Goal: Task Accomplishment & Management: Complete application form

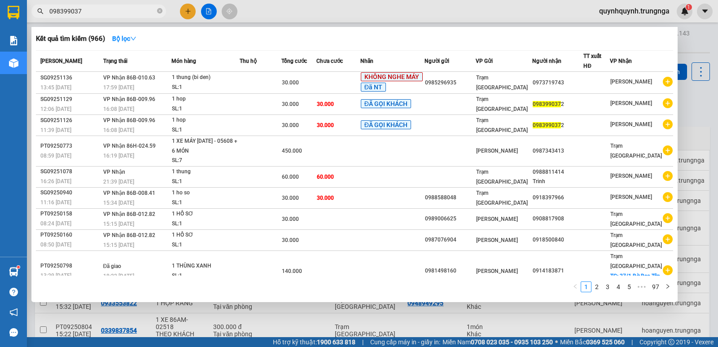
type input "0983990372"
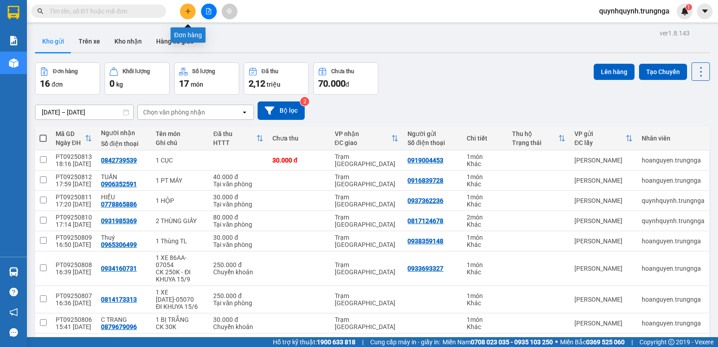
click at [190, 12] on icon "plus" at bounding box center [188, 11] width 6 height 6
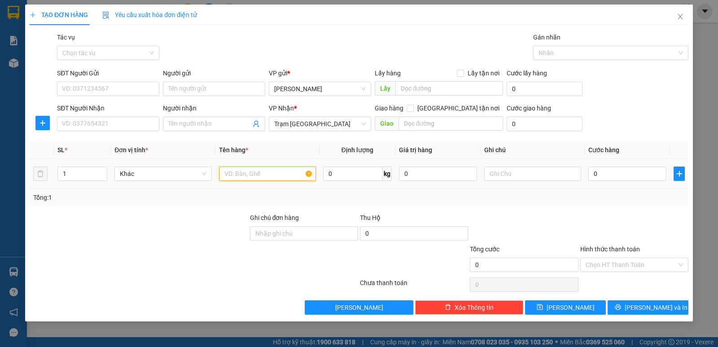
click at [261, 178] on input "text" at bounding box center [267, 173] width 97 height 14
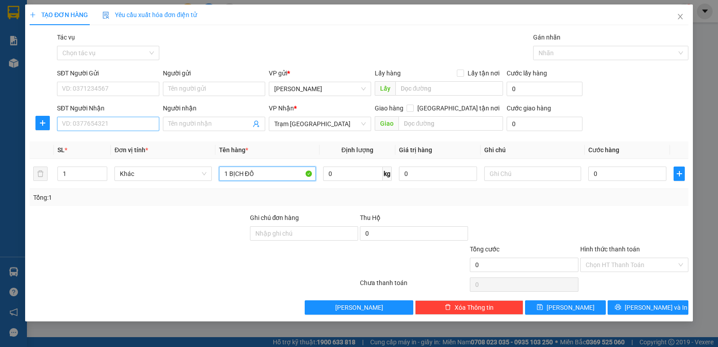
type input "1 BỊCH ĐỒ"
click at [92, 122] on input "SĐT Người Nhận" at bounding box center [108, 124] width 102 height 14
type input "0913400288"
click at [119, 92] on input "SĐT Người Gửi" at bounding box center [108, 89] width 102 height 14
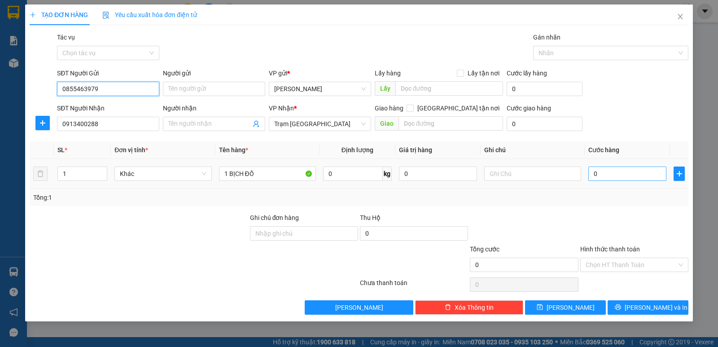
type input "0855463979"
click at [617, 168] on input "0" at bounding box center [627, 173] width 78 height 14
type input "3"
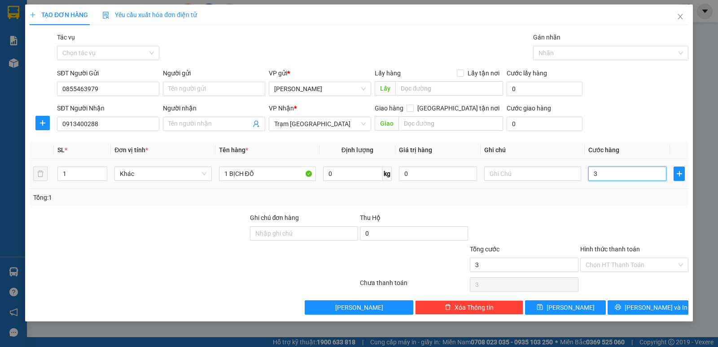
type input "30"
type input "30.000"
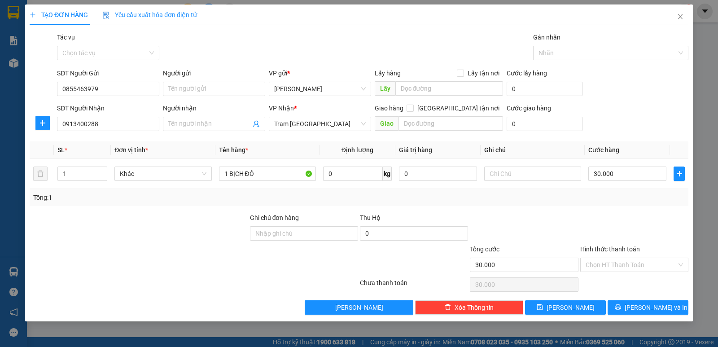
click at [607, 209] on div "Transit Pickup Surcharge Ids Transit Deliver Surcharge Ids Transit Deliver Surc…" at bounding box center [359, 173] width 659 height 282
click at [617, 263] on input "Hình thức thanh toán" at bounding box center [630, 264] width 91 height 13
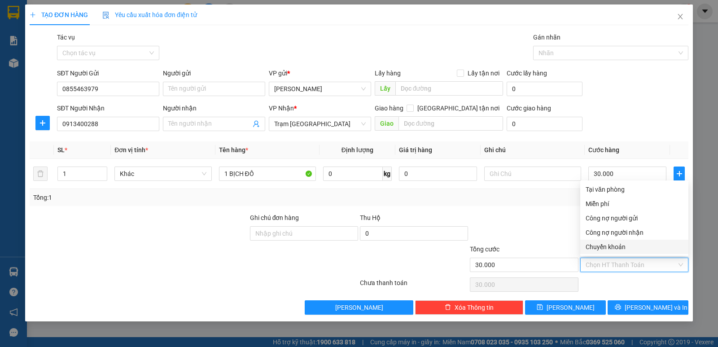
click at [625, 249] on div "Chuyển khoản" at bounding box center [633, 247] width 97 height 10
type input "0"
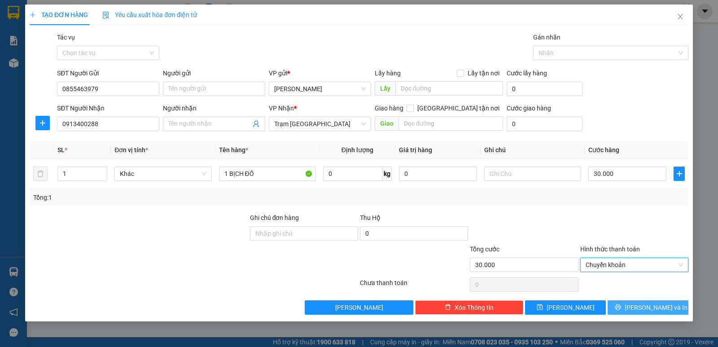
click at [658, 307] on span "Lưu và In" at bounding box center [656, 307] width 63 height 10
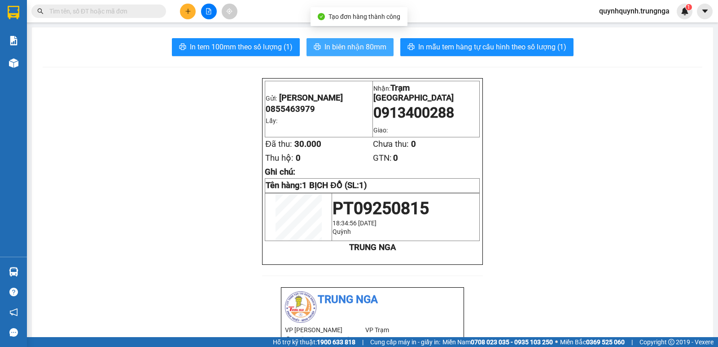
click at [372, 40] on button "In biên nhận 80mm" at bounding box center [349, 47] width 87 height 18
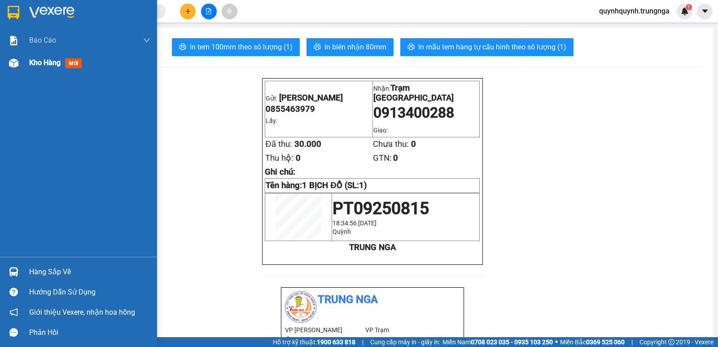
click at [43, 62] on span "Kho hàng" at bounding box center [44, 62] width 31 height 9
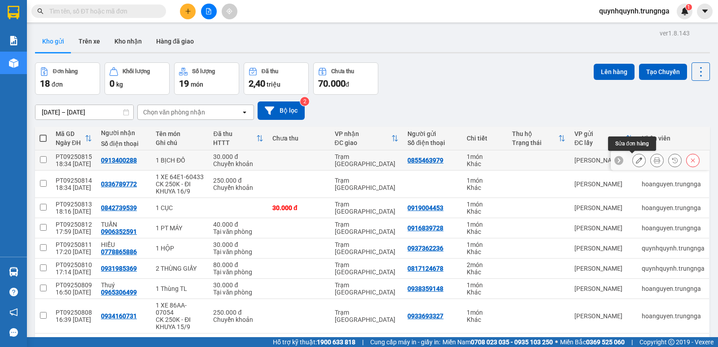
click at [636, 159] on icon at bounding box center [639, 160] width 6 height 6
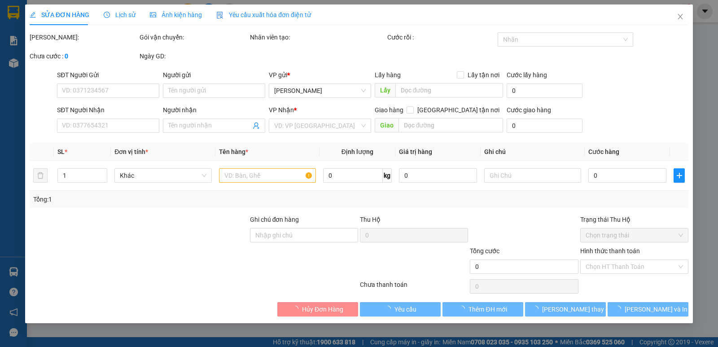
type input "0855463979"
type input "0913400288"
type input "30.000"
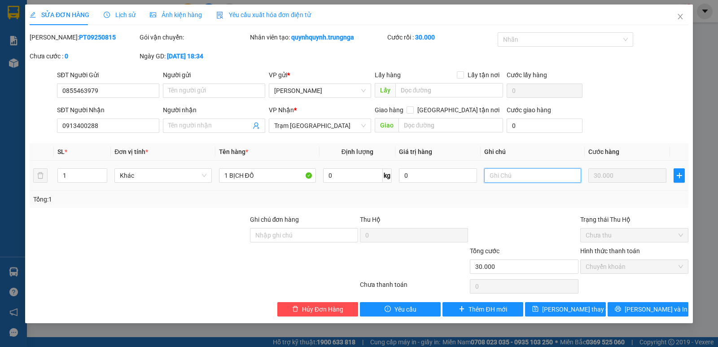
click at [529, 177] on input "text" at bounding box center [532, 175] width 97 height 14
type input "CK 30K"
click at [592, 309] on button "Lưu thay đổi" at bounding box center [565, 309] width 81 height 14
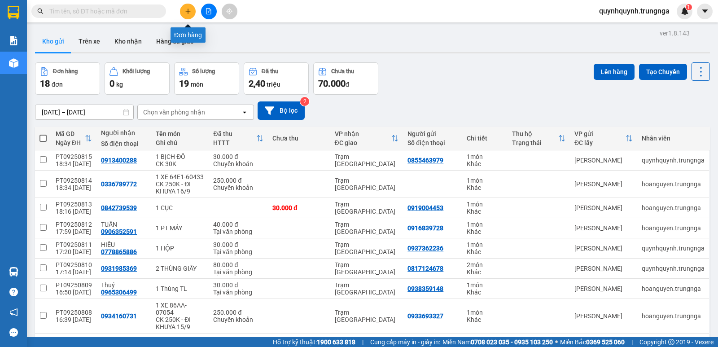
click at [188, 10] on icon "plus" at bounding box center [188, 11] width 6 height 6
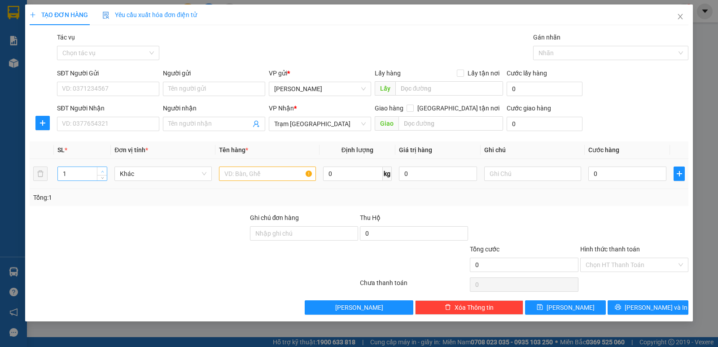
type input "2"
click at [101, 169] on span "up" at bounding box center [102, 171] width 5 height 5
click at [266, 173] on input "text" at bounding box center [267, 173] width 97 height 14
type input "1 TX + 1 BỊ ĐỒ ĂN"
click at [613, 176] on input "0" at bounding box center [627, 173] width 78 height 14
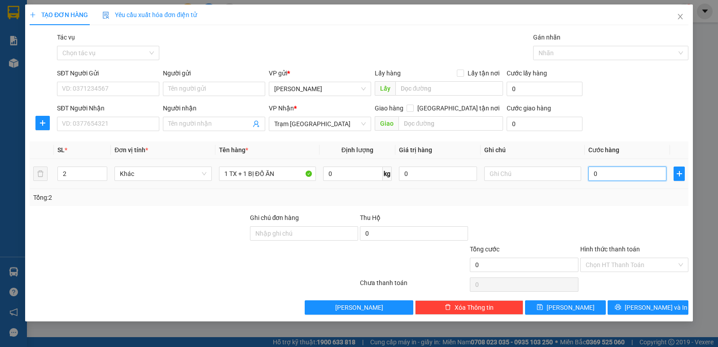
type input "7"
type input "70"
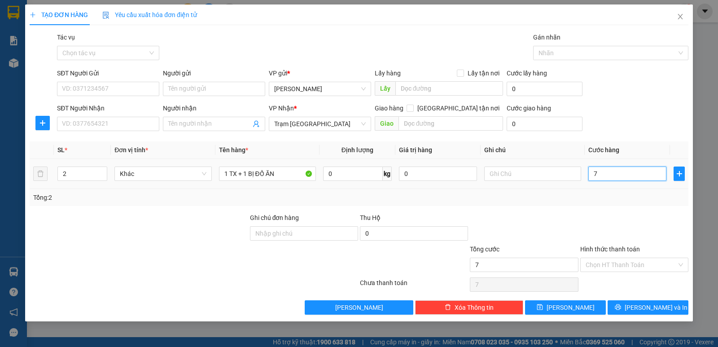
type input "70"
type input "70.000"
click at [589, 201] on div "Tổng: 2" at bounding box center [358, 197] width 651 height 10
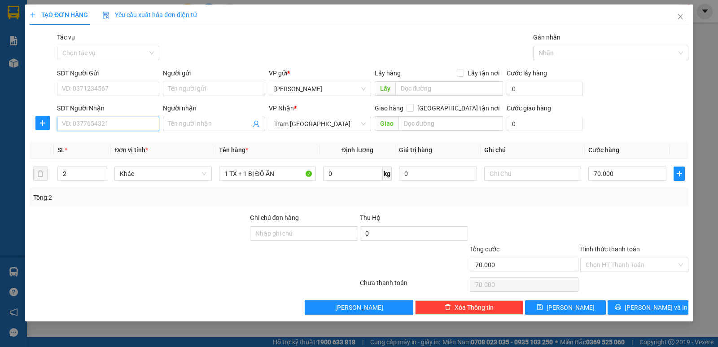
click at [114, 120] on input "SĐT Người Nhận" at bounding box center [108, 124] width 102 height 14
click at [132, 121] on input "SĐT Người Nhận" at bounding box center [108, 124] width 102 height 14
drag, startPoint x: 88, startPoint y: 123, endPoint x: 153, endPoint y: 129, distance: 64.9
click at [91, 123] on input "09839100779" at bounding box center [108, 124] width 102 height 14
type input "0983910779"
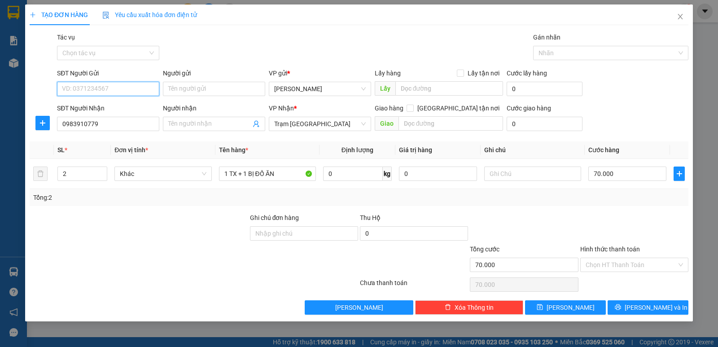
click at [132, 91] on input "SĐT Người Gửi" at bounding box center [108, 89] width 102 height 14
type input "0369335676"
click at [621, 205] on div "Tổng: 2" at bounding box center [359, 197] width 659 height 17
click at [622, 258] on input "Hình thức thanh toán" at bounding box center [630, 264] width 91 height 13
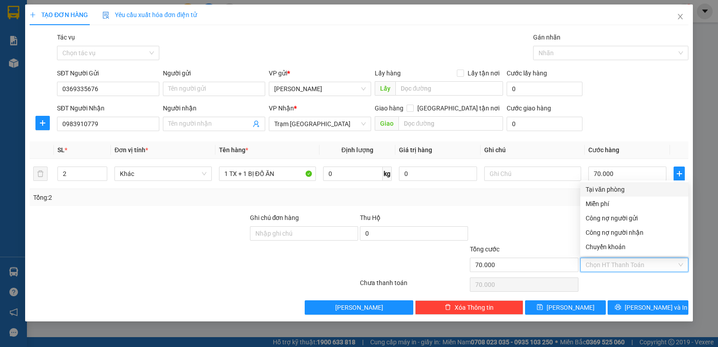
click at [603, 191] on div "Tại văn phòng" at bounding box center [633, 189] width 97 height 10
type input "0"
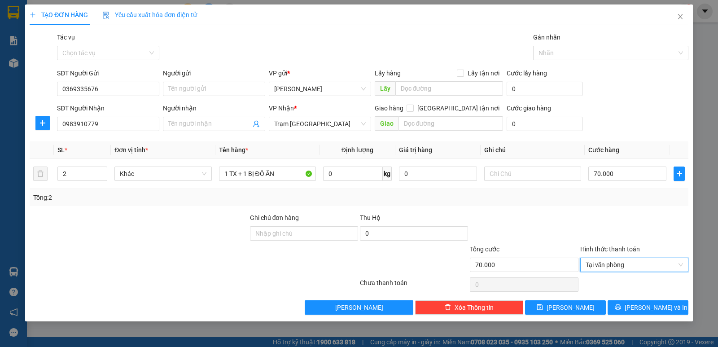
click at [627, 204] on div "Tổng: 2" at bounding box center [359, 197] width 659 height 17
drag, startPoint x: 656, startPoint y: 304, endPoint x: 665, endPoint y: 310, distance: 10.6
click at [656, 305] on span "Lưu và In" at bounding box center [656, 307] width 63 height 10
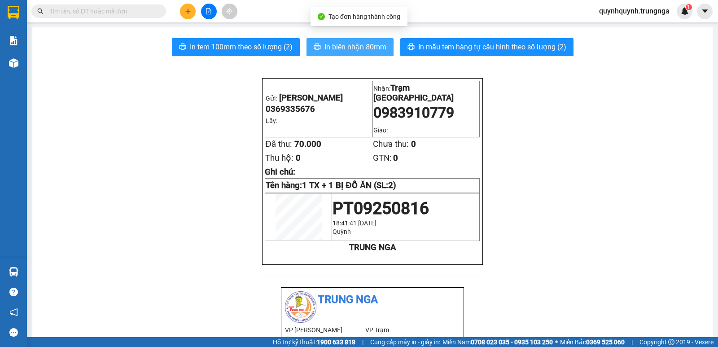
click at [371, 53] on button "In biên nhận 80mm" at bounding box center [349, 47] width 87 height 18
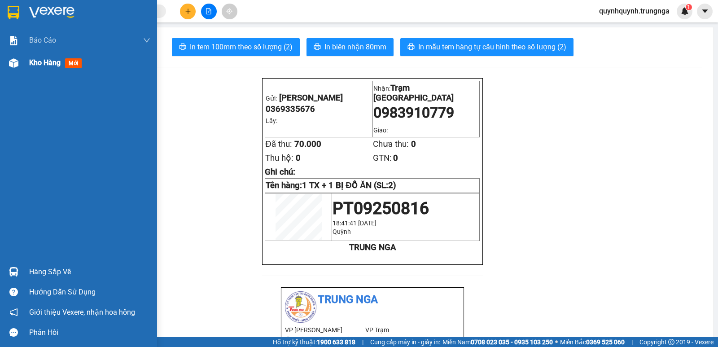
click at [11, 65] on img at bounding box center [13, 62] width 9 height 9
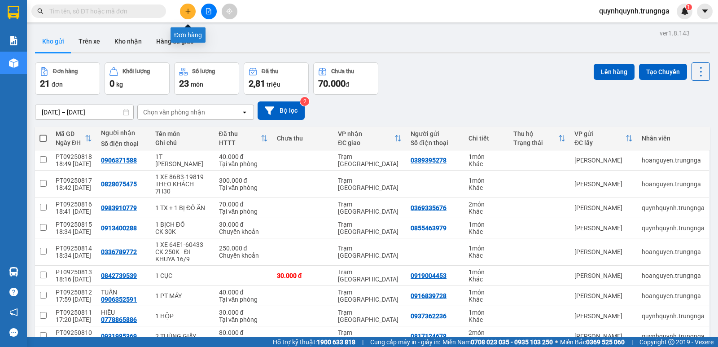
click at [187, 11] on icon "plus" at bounding box center [188, 11] width 6 height 6
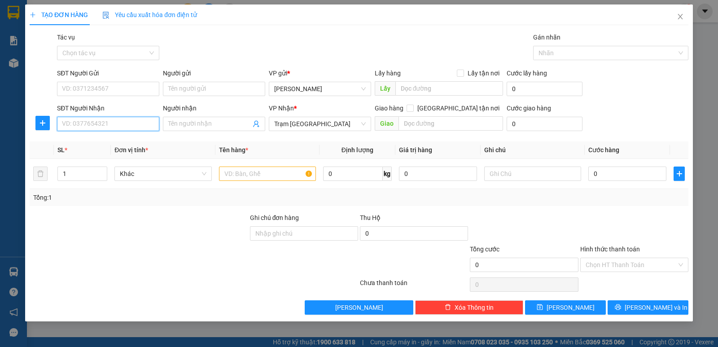
click at [118, 126] on input "SĐT Người Nhận" at bounding box center [108, 124] width 102 height 14
click at [684, 15] on span "Close" at bounding box center [680, 16] width 25 height 25
